Goal: Transaction & Acquisition: Purchase product/service

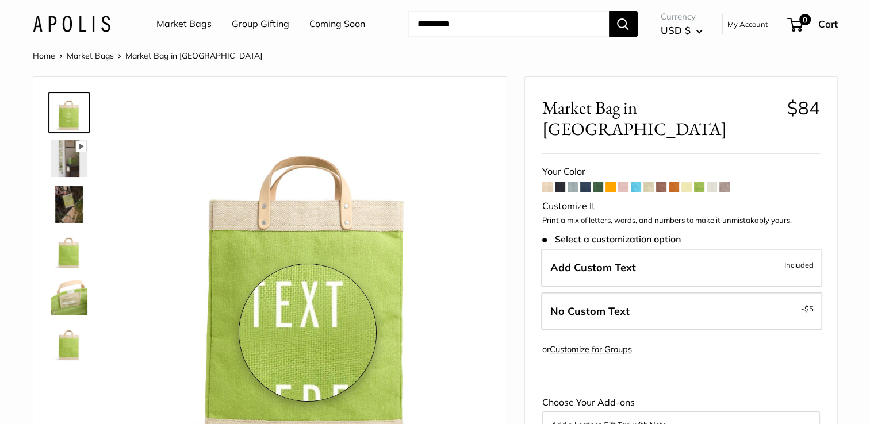
click at [308, 333] on img at bounding box center [307, 276] width 364 height 364
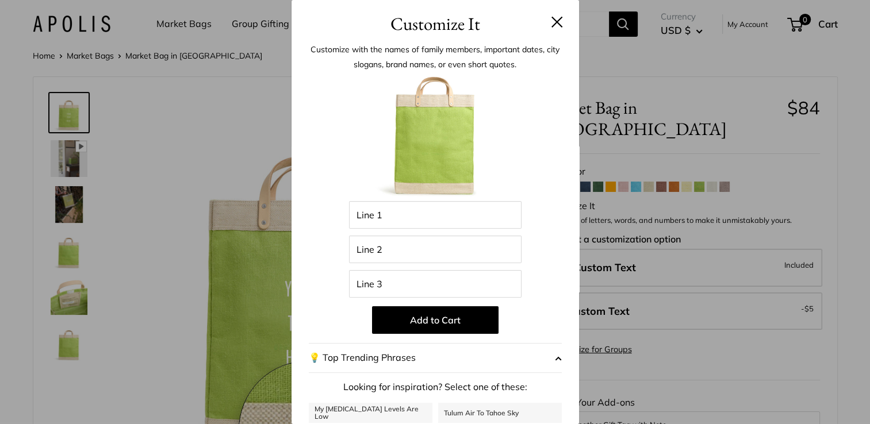
scroll to position [289, 0]
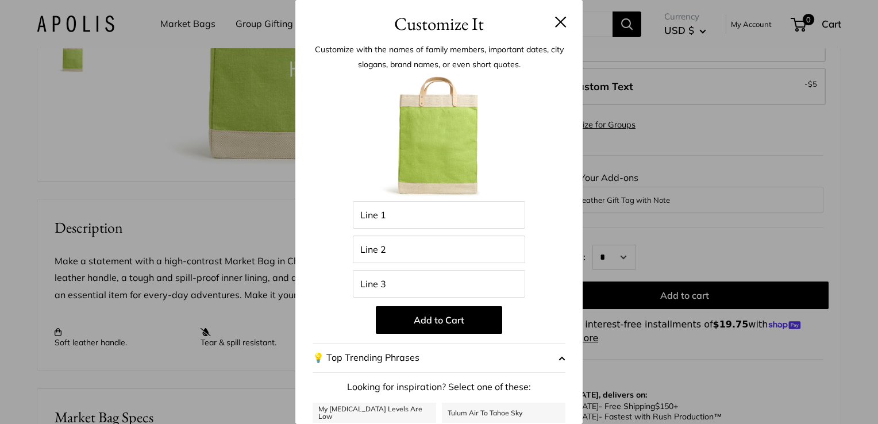
click at [544, 24] on h3 "Customize It" at bounding box center [439, 23] width 253 height 27
click at [555, 24] on button at bounding box center [560, 21] width 11 height 11
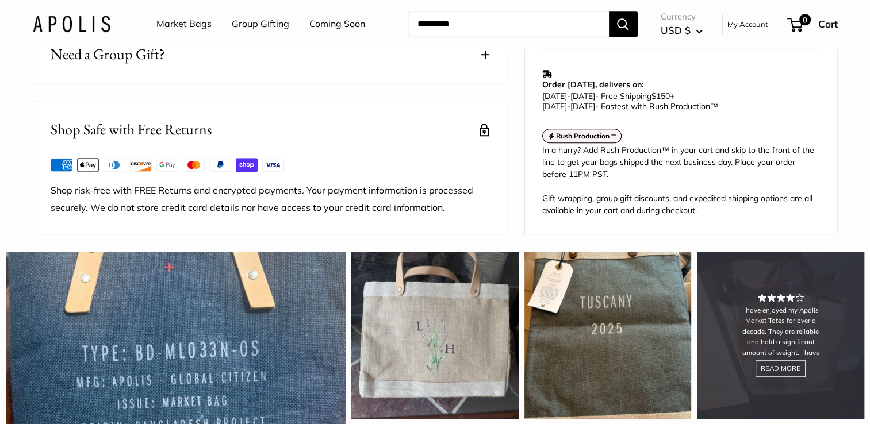
scroll to position [803, 0]
click at [804, 344] on div "I have enjoyed my Apolis Market Totes for over a decade. They are reliable and …" at bounding box center [780, 335] width 167 height 167
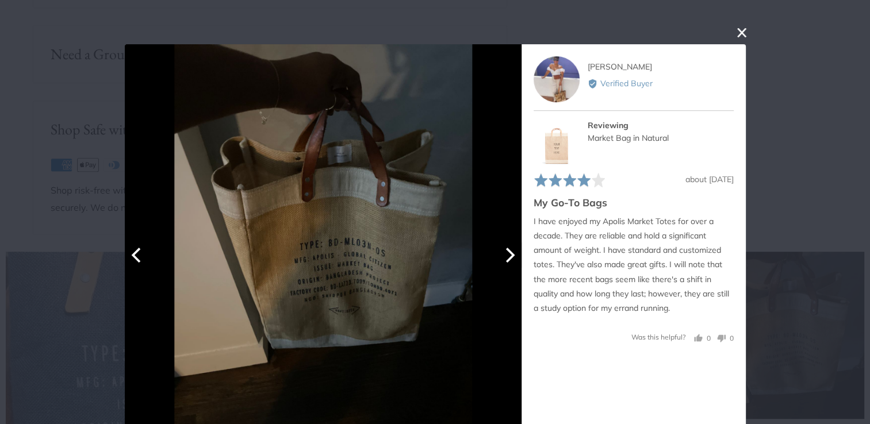
scroll to position [16, 0]
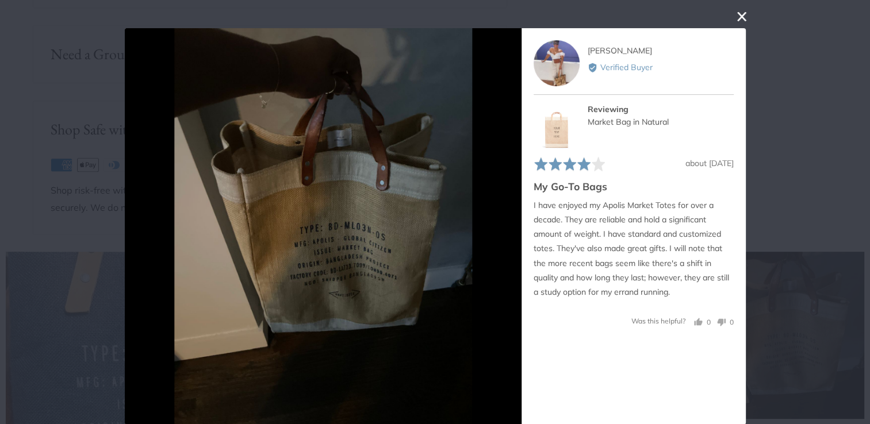
click at [736, 16] on button "close this modal window" at bounding box center [742, 17] width 14 height 14
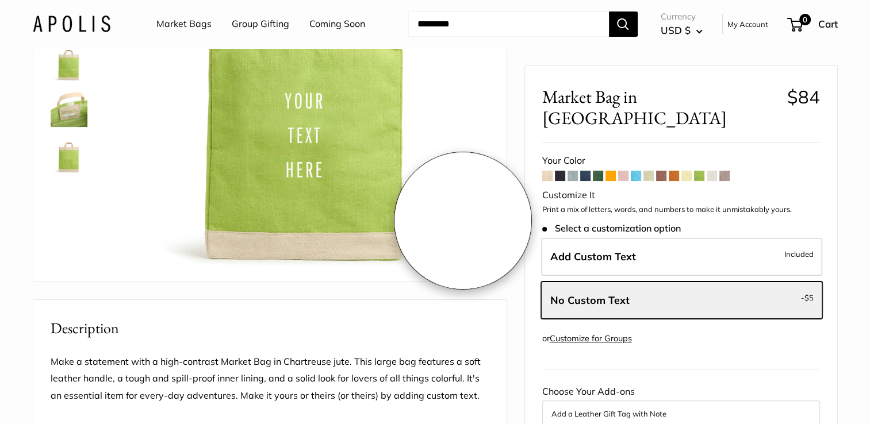
scroll to position [189, 0]
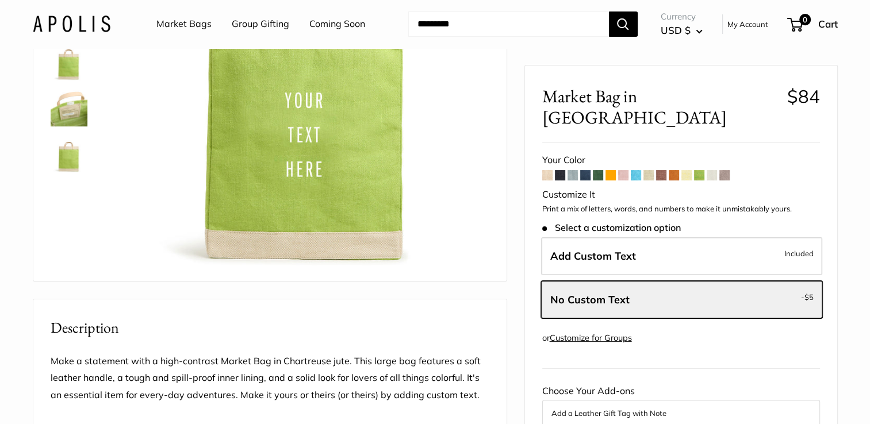
click at [547, 170] on span at bounding box center [547, 175] width 10 height 10
